Goal: Task Accomplishment & Management: Use online tool/utility

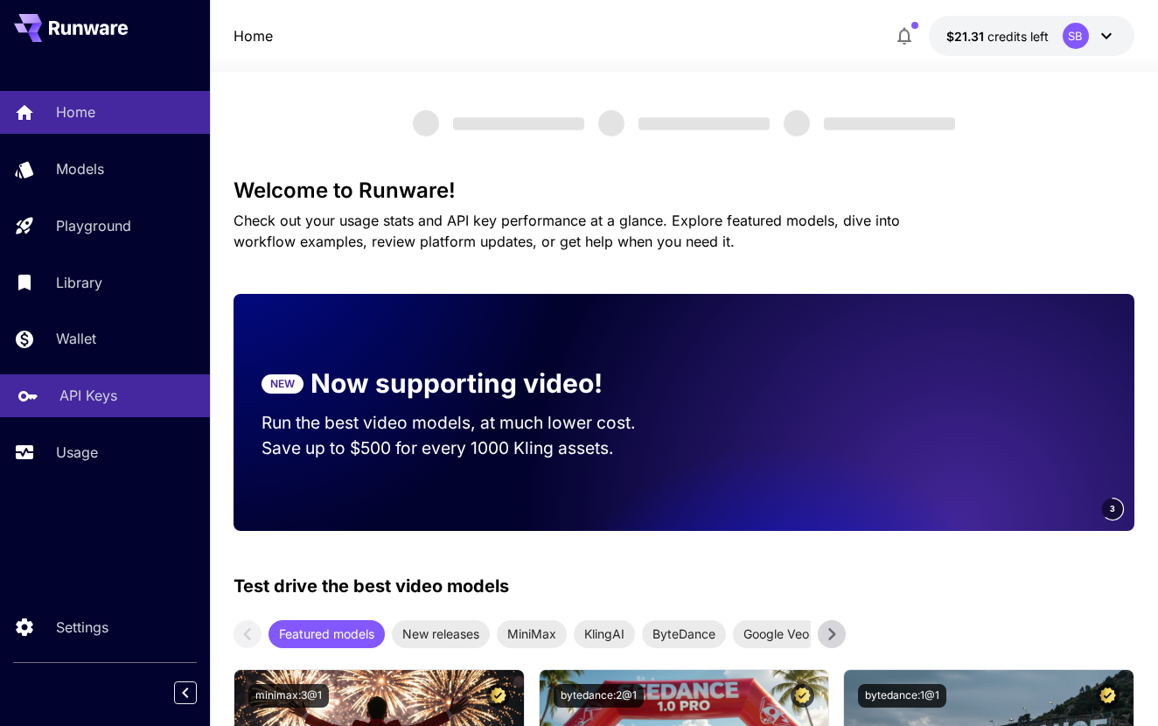
click at [100, 391] on p "API Keys" at bounding box center [88, 395] width 58 height 21
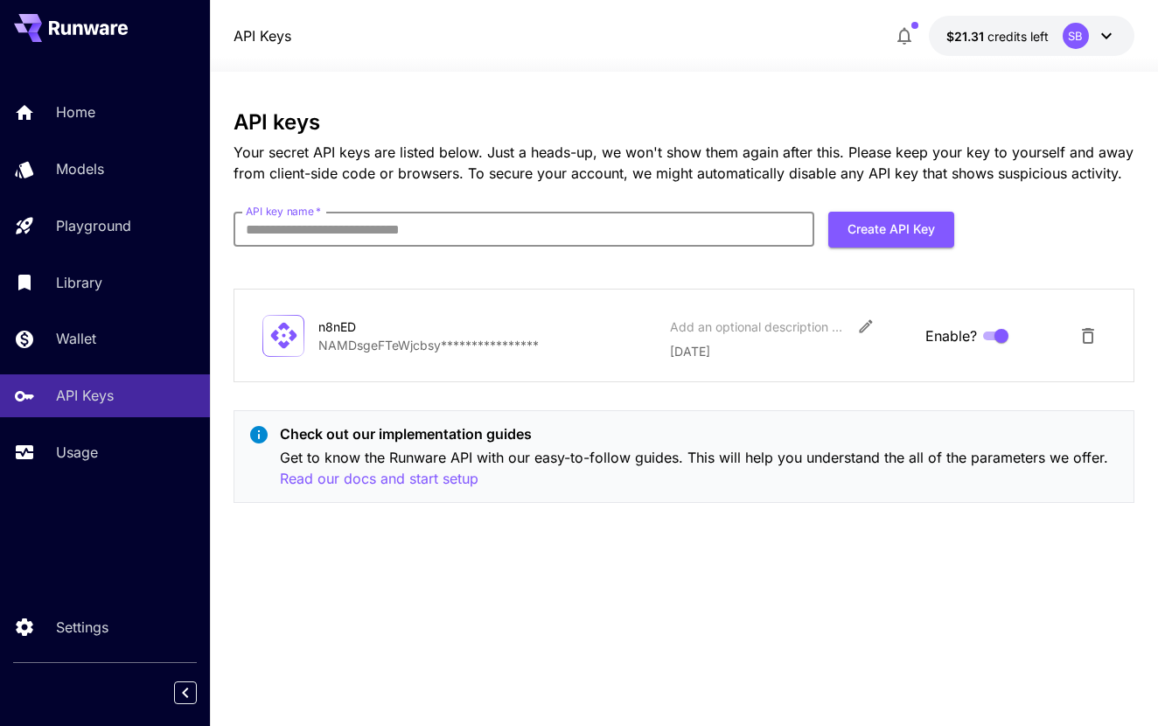
click at [627, 230] on input "API key name   *" at bounding box center [524, 229] width 581 height 35
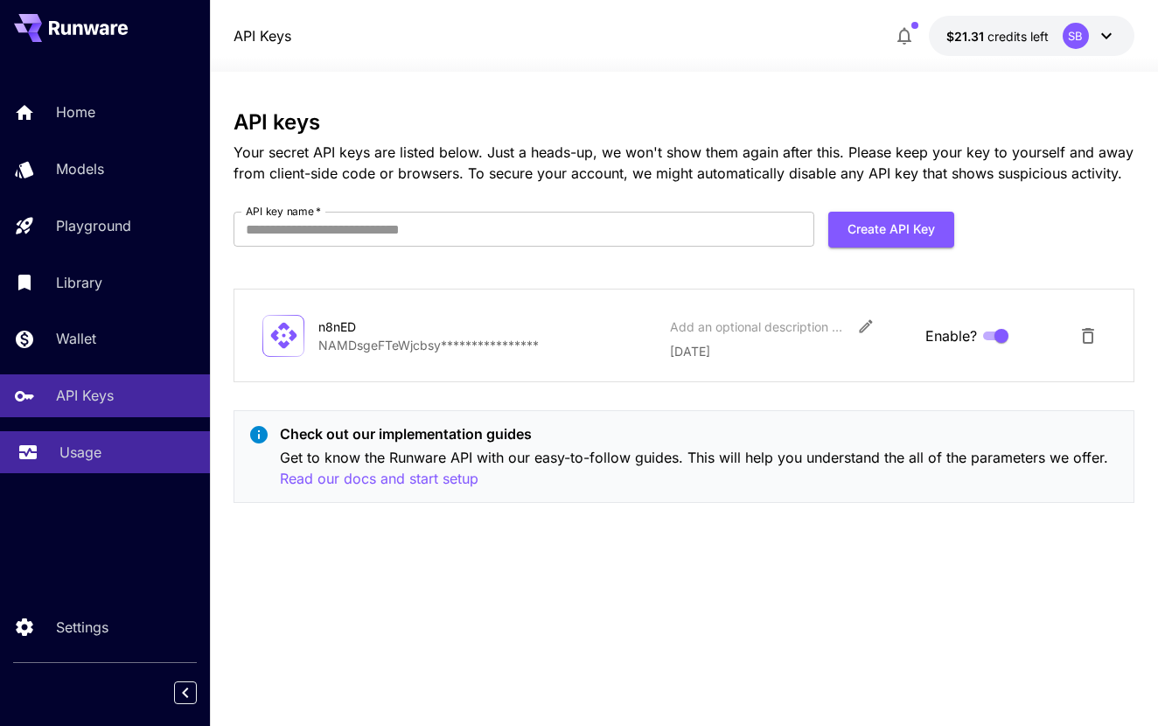
click at [84, 438] on link "Usage" at bounding box center [105, 452] width 210 height 43
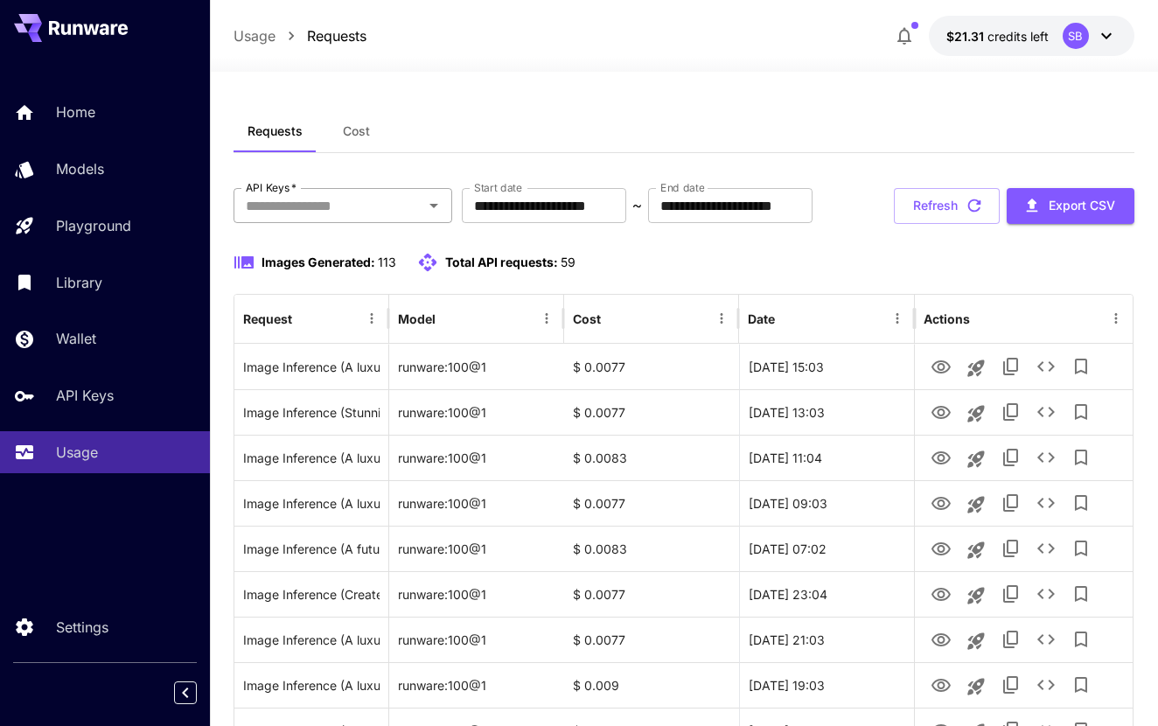
click at [436, 209] on icon "Open" at bounding box center [433, 205] width 21 height 21
drag, startPoint x: 892, startPoint y: 569, endPoint x: 242, endPoint y: 420, distance: 666.8
copy div "Image Inference (A luxurious 3D hyperrealism illustration of a Rolls-Royce Ghos…"
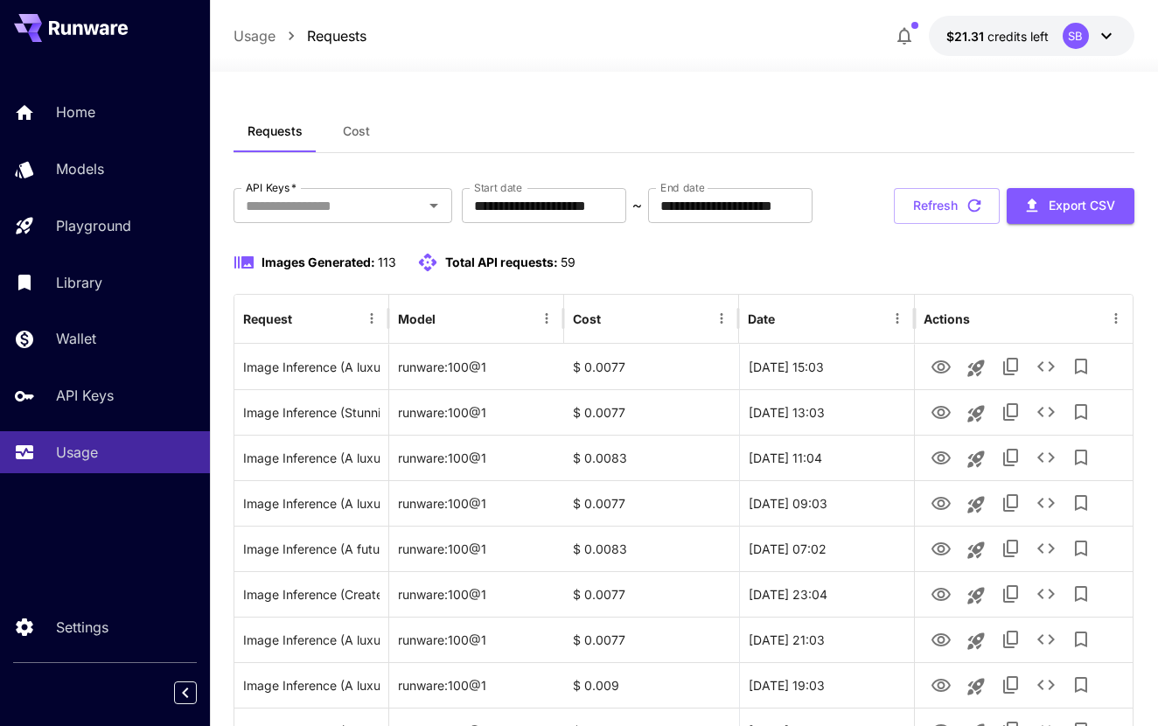
click at [418, 214] on input "API Keys   *" at bounding box center [328, 205] width 179 height 24
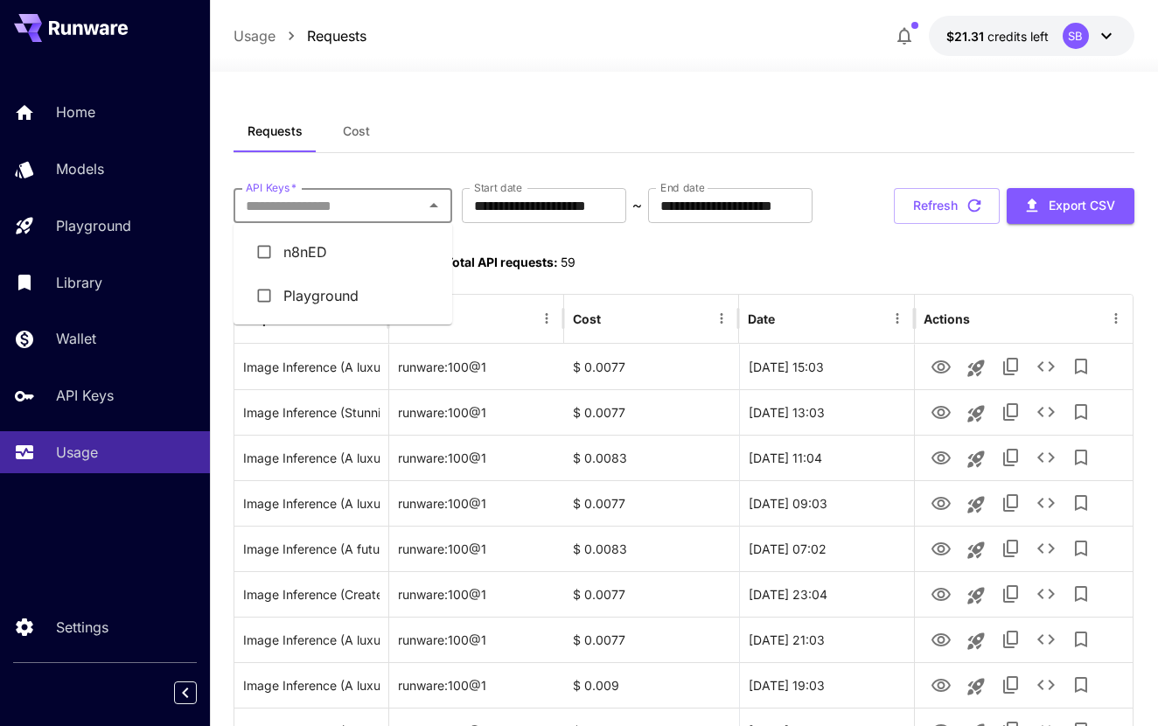
click at [327, 304] on li "Playground" at bounding box center [343, 296] width 219 height 44
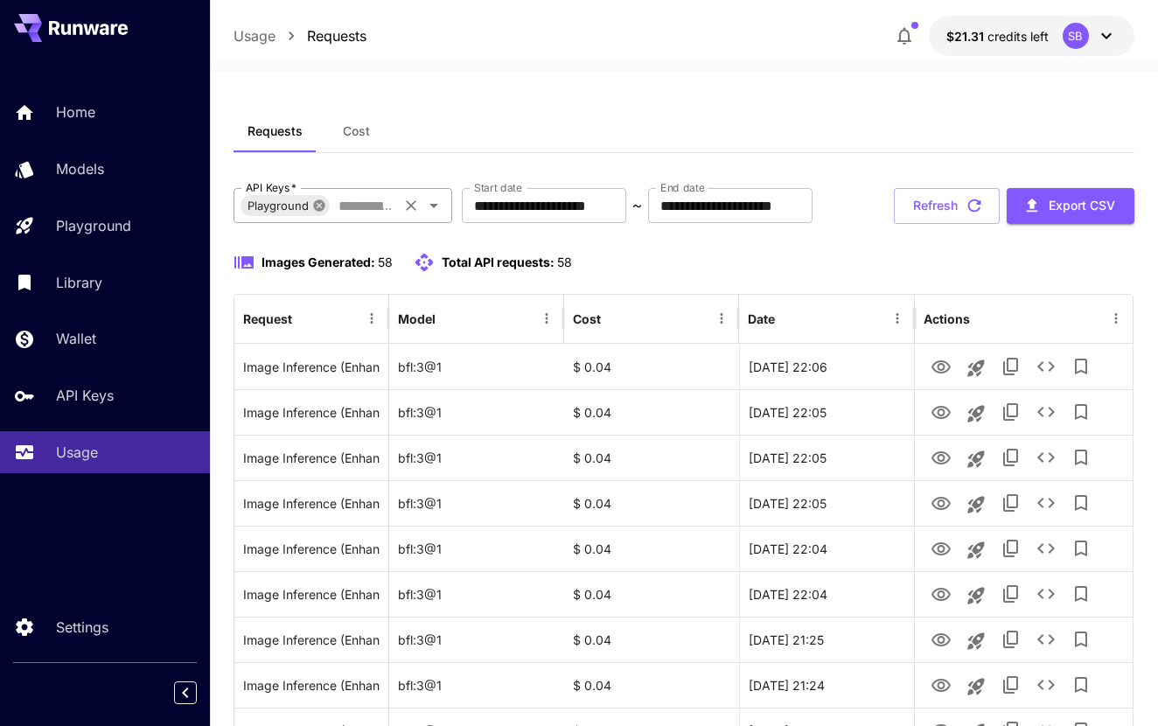
click at [322, 206] on icon at bounding box center [318, 204] width 11 height 11
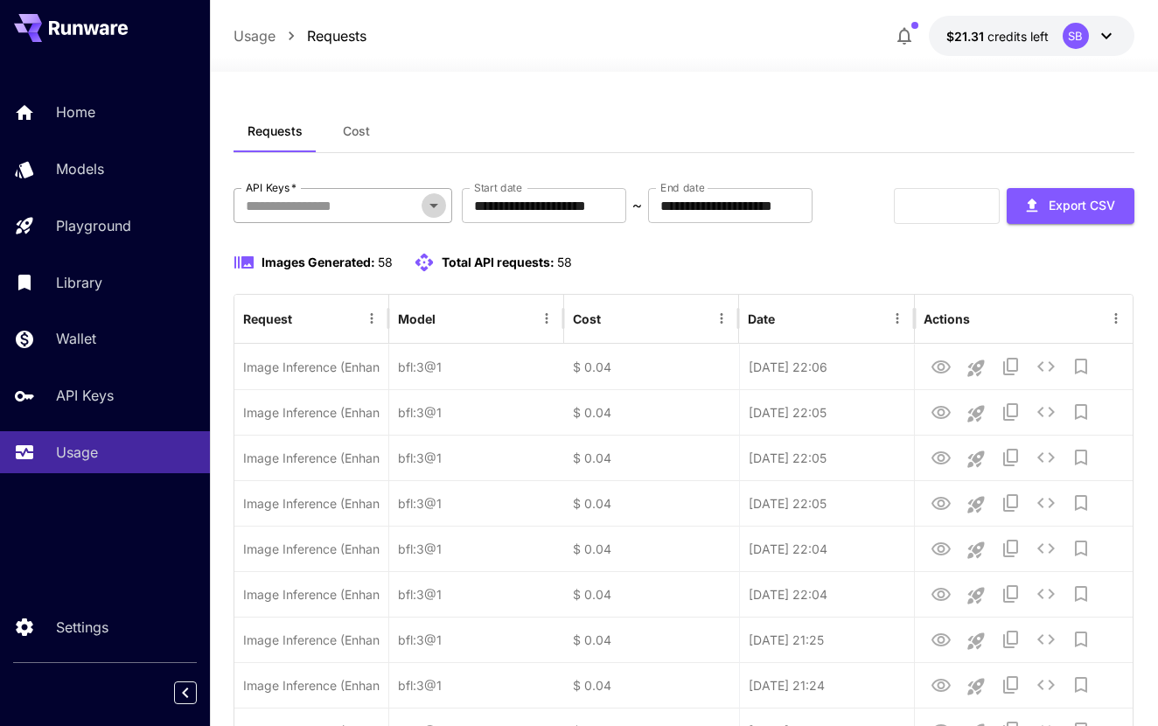
click at [444, 211] on icon "Open" at bounding box center [433, 205] width 21 height 21
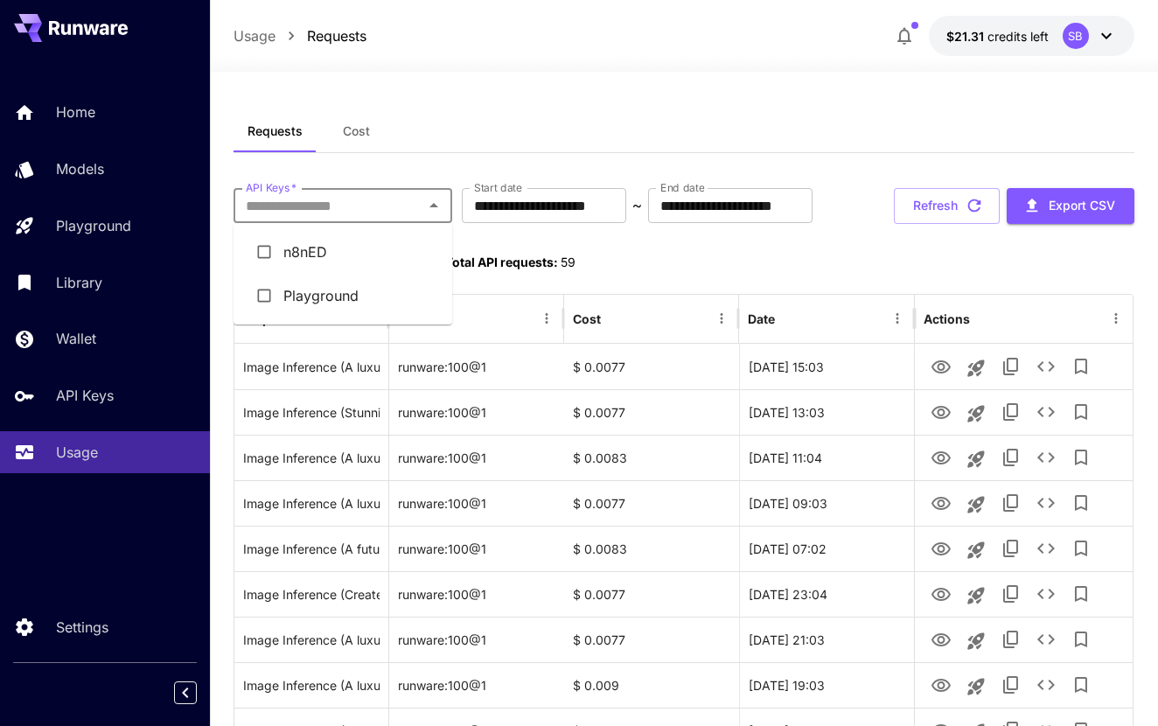
click at [383, 255] on li "n8nED" at bounding box center [343, 252] width 219 height 44
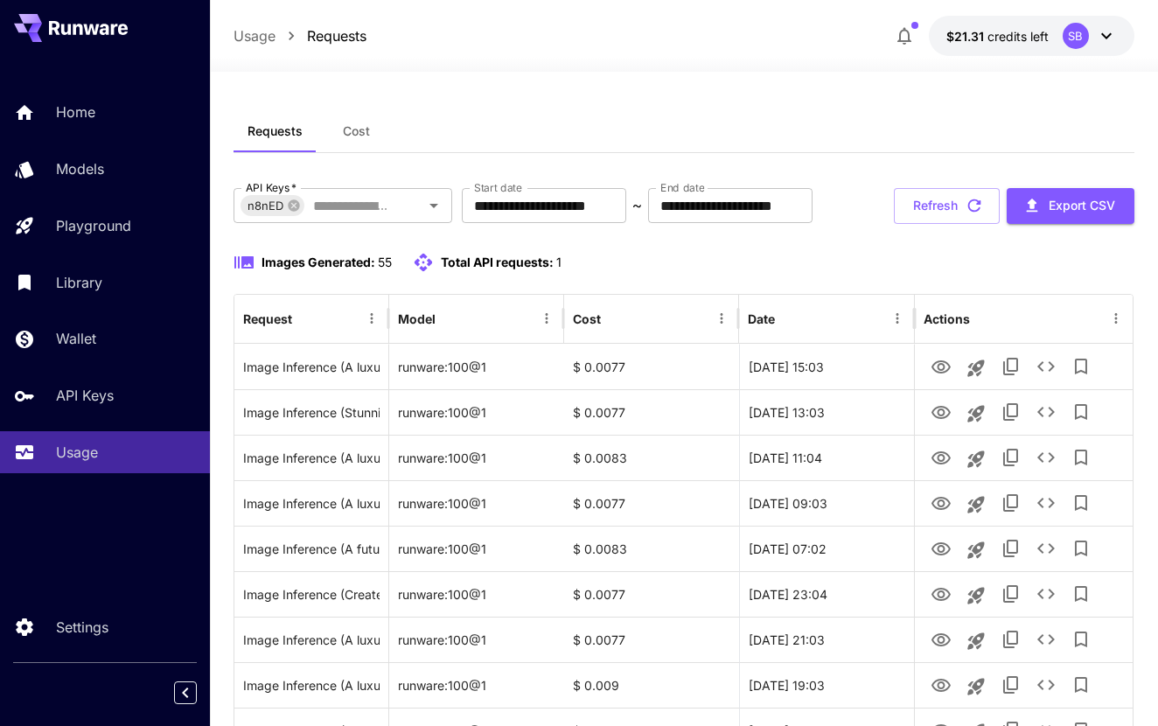
click at [363, 145] on button "Cost" at bounding box center [356, 131] width 79 height 42
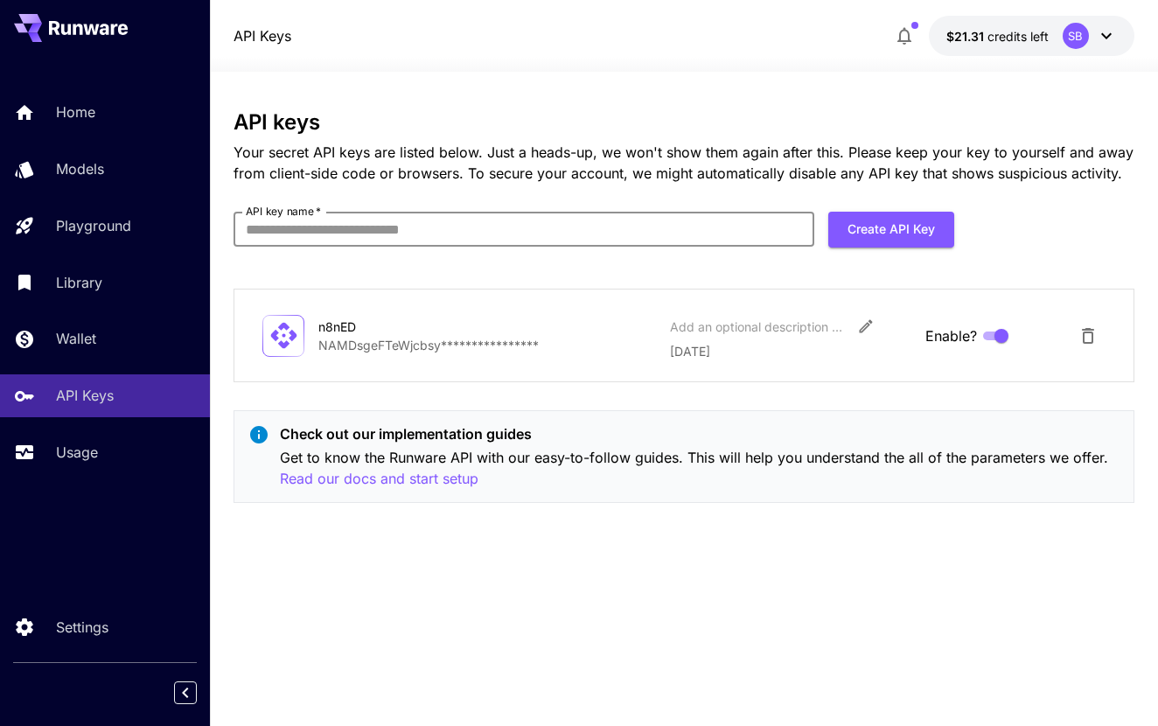
click at [357, 219] on input "API key name   *" at bounding box center [524, 229] width 581 height 35
type input "*********"
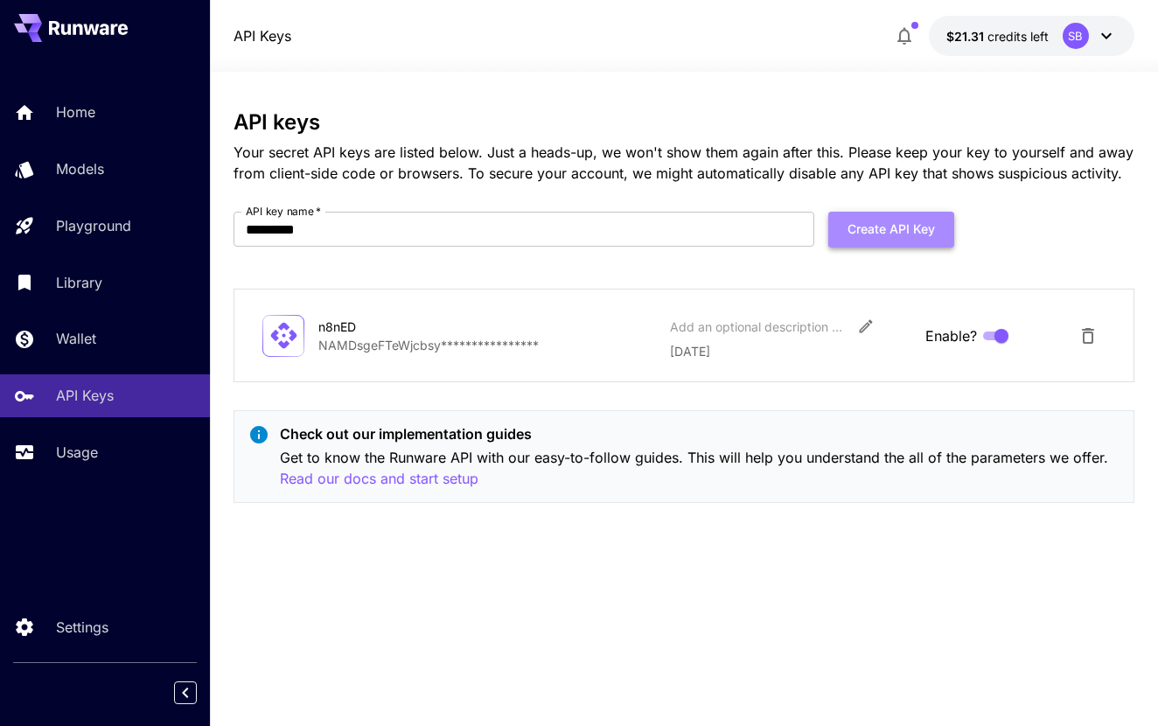
click at [892, 223] on button "Create API Key" at bounding box center [892, 230] width 126 height 36
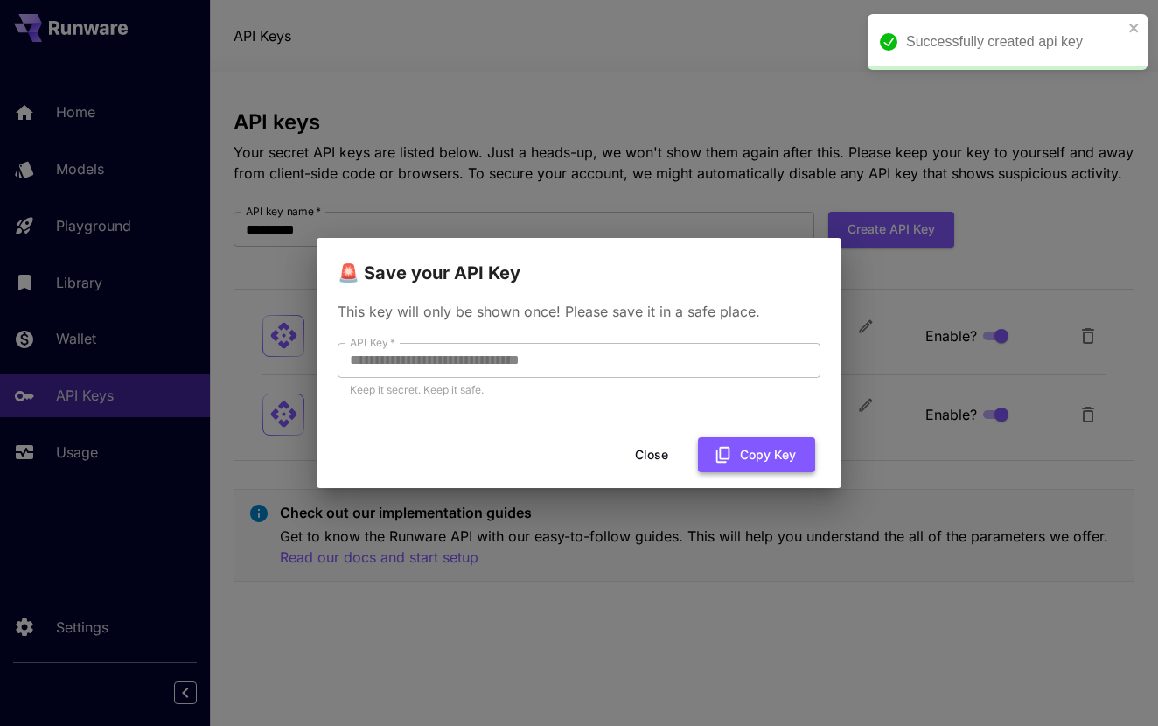
click at [751, 445] on button "Copy Key" at bounding box center [756, 455] width 117 height 36
click at [683, 448] on button "Close" at bounding box center [665, 455] width 79 height 36
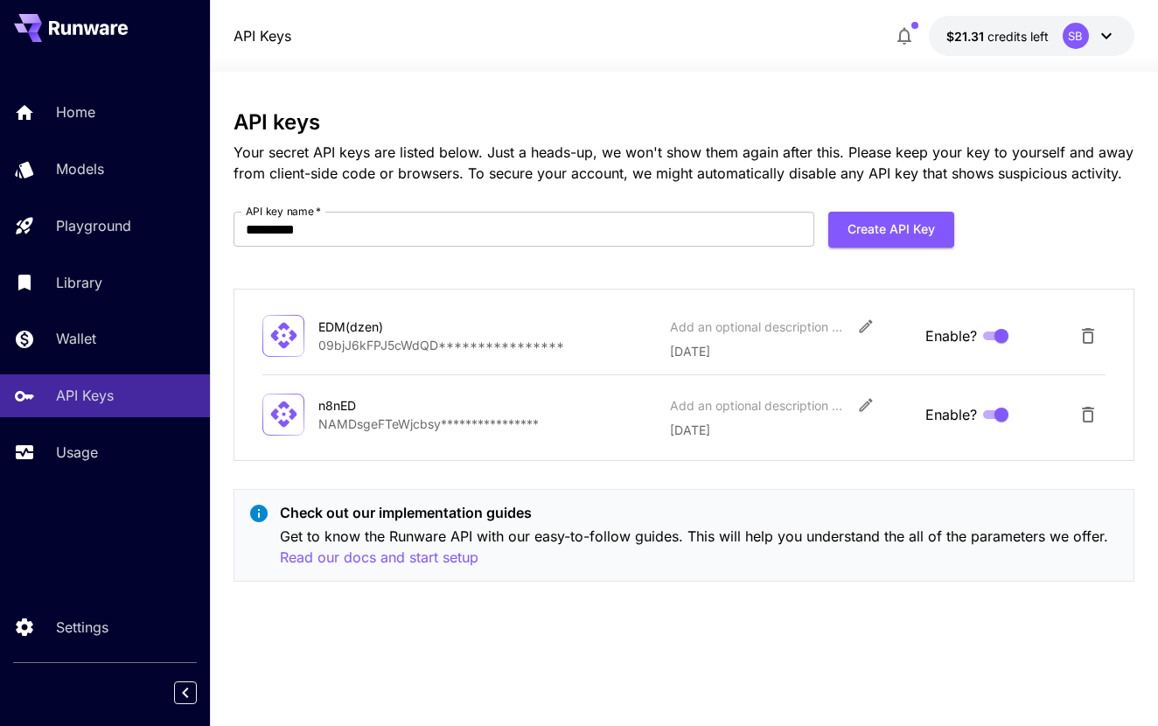
click at [900, 36] on icon "button" at bounding box center [905, 36] width 14 height 17
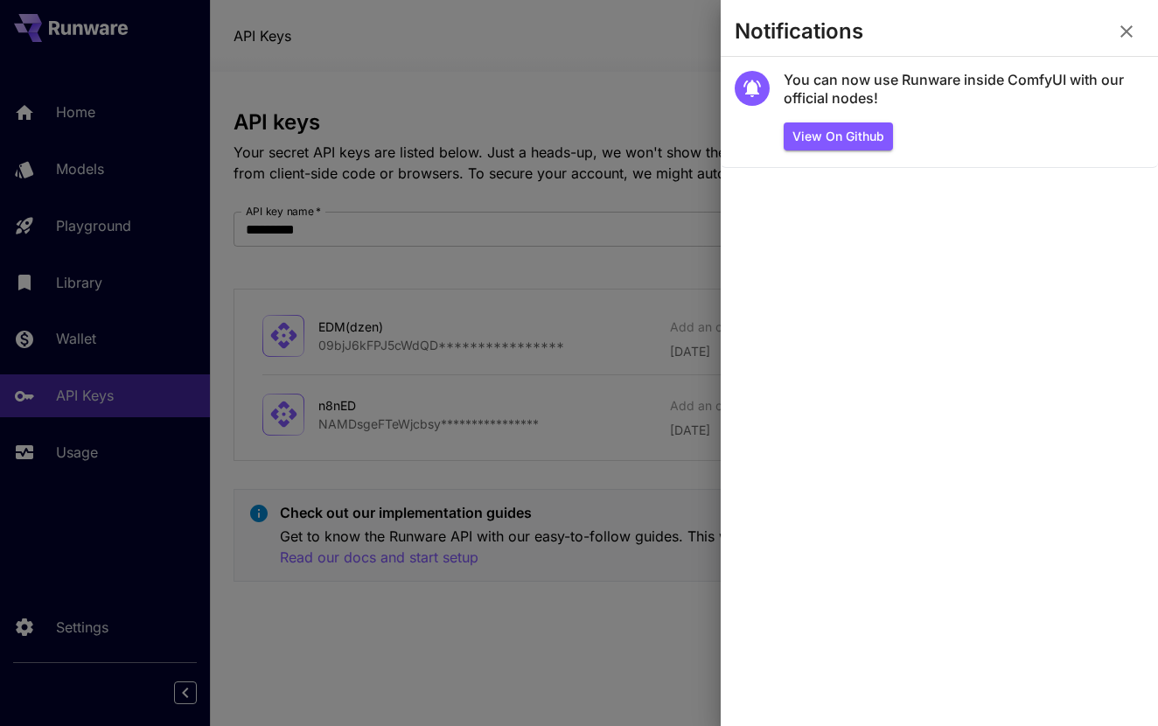
click at [1128, 38] on icon "button" at bounding box center [1126, 31] width 21 height 21
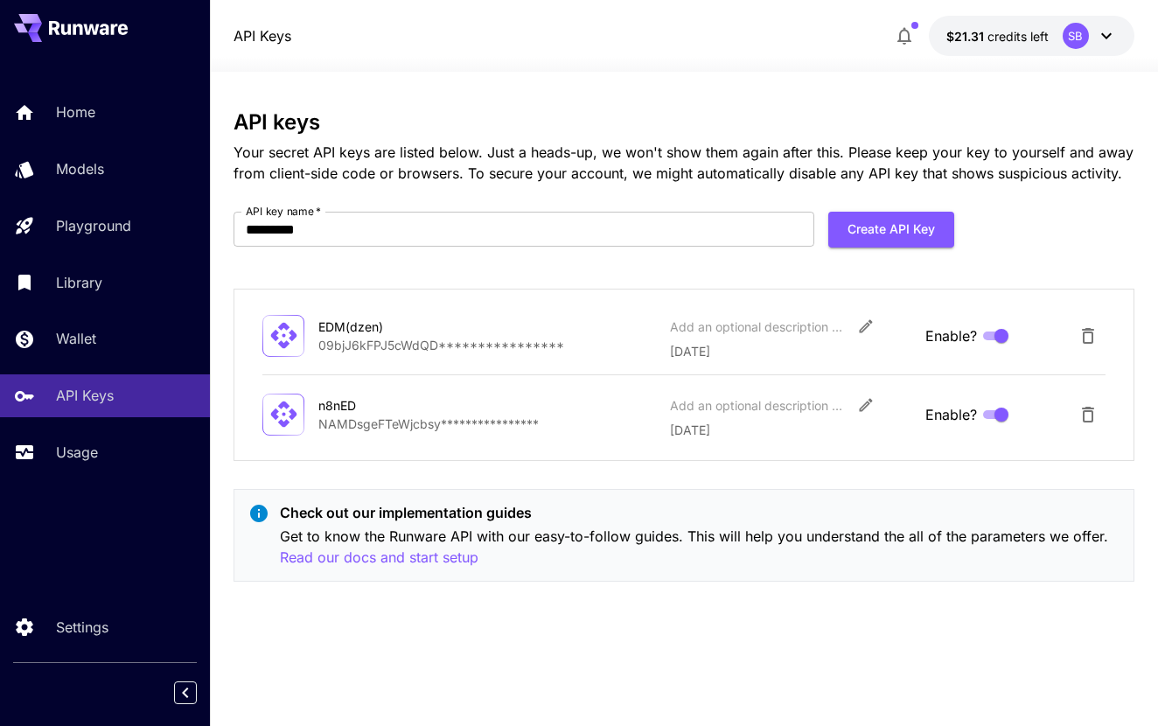
click at [892, 40] on button "button" at bounding box center [904, 35] width 35 height 35
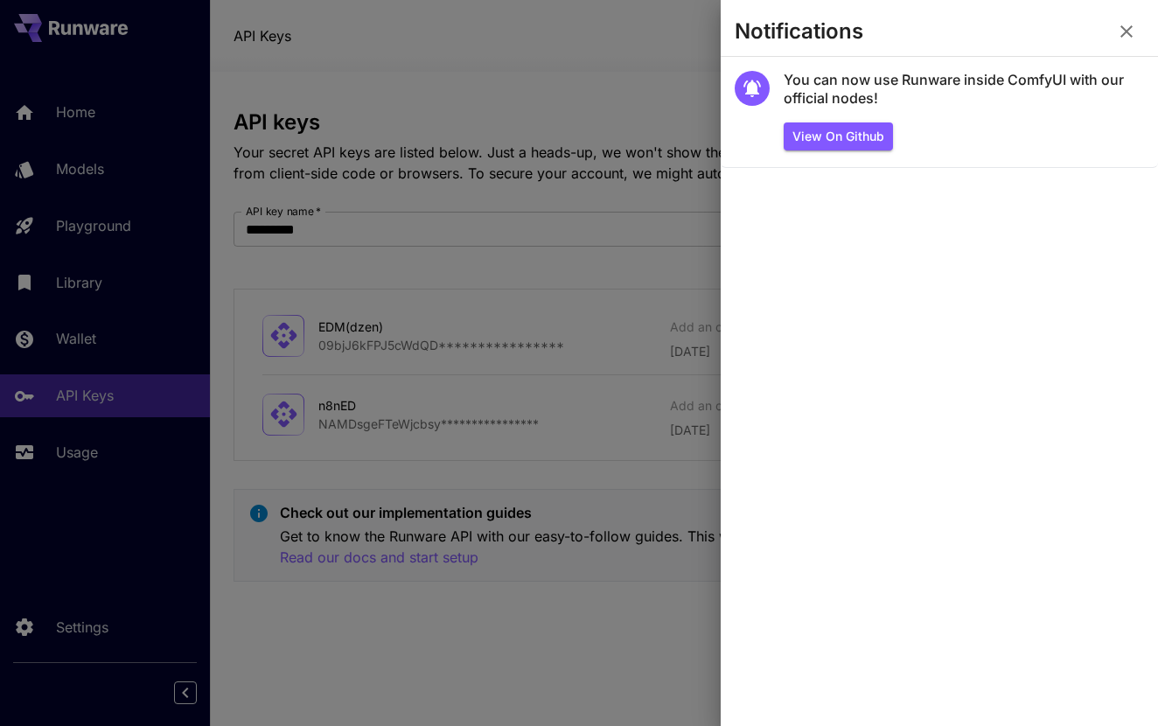
click at [1132, 32] on icon "button" at bounding box center [1126, 31] width 21 height 21
